Goal: Task Accomplishment & Management: Manage account settings

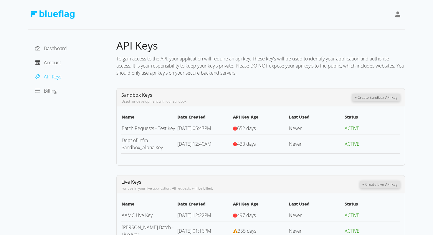
click at [395, 10] on div at bounding box center [398, 15] width 10 height 14
click at [397, 11] on span at bounding box center [397, 15] width 5 height 8
click at [52, 65] on span "Account" at bounding box center [52, 62] width 17 height 6
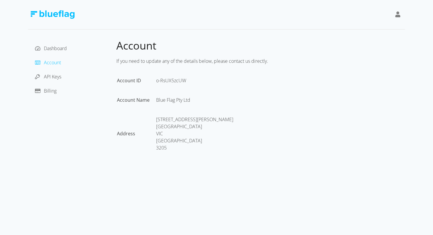
drag, startPoint x: 155, startPoint y: 80, endPoint x: 191, endPoint y: 80, distance: 35.4
click at [191, 80] on table "Account ID o-RsUX5zcUW Account Name Blue Flag Pty Ltd Address 1/254 Dorcas Stre…" at bounding box center [177, 119] width 123 height 87
drag, startPoint x: 191, startPoint y: 80, endPoint x: 154, endPoint y: 80, distance: 36.8
click at [154, 80] on tr "Account ID o-RsUX5zcUW" at bounding box center [178, 86] width 122 height 19
copy tr "o-RsUX5zcUW"
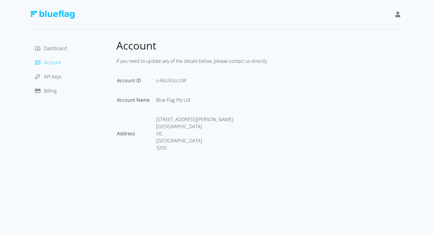
click at [399, 15] on icon at bounding box center [397, 14] width 5 height 6
click at [349, 48] on div "Sign Out" at bounding box center [372, 46] width 50 height 6
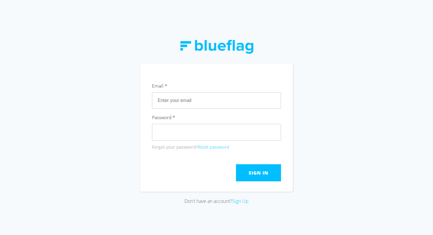
type input "[EMAIL_ADDRESS][DOMAIN_NAME]"
